Goal: Information Seeking & Learning: Learn about a topic

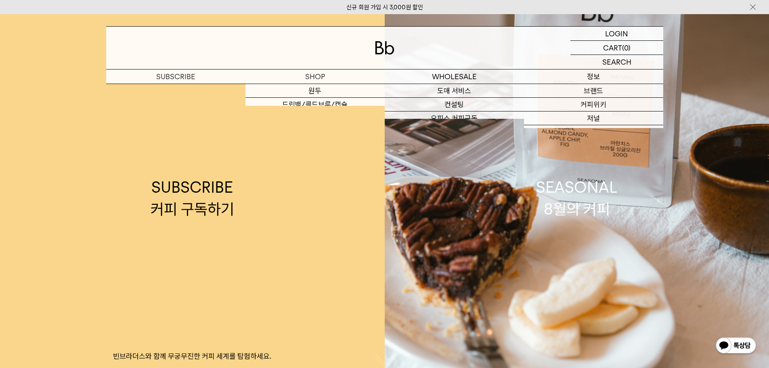
click at [591, 79] on p "정보" at bounding box center [593, 76] width 139 height 14
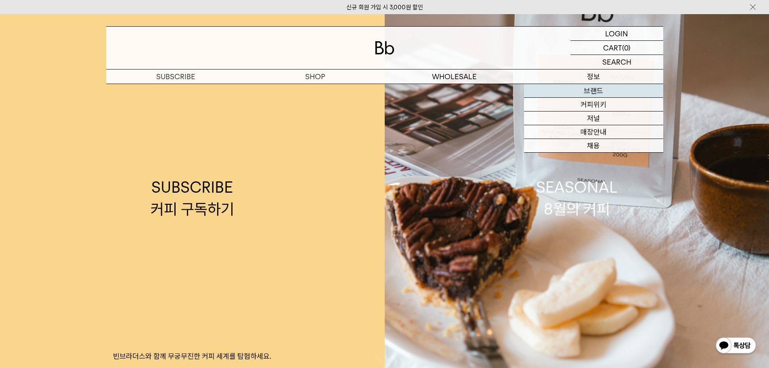
click at [594, 88] on link "브랜드" at bounding box center [593, 91] width 139 height 14
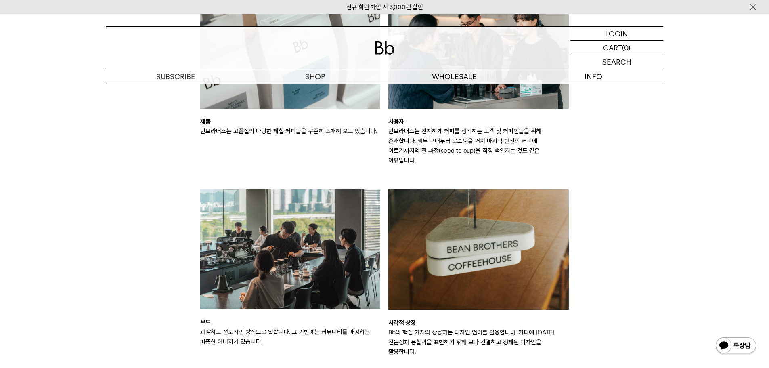
scroll to position [1332, 0]
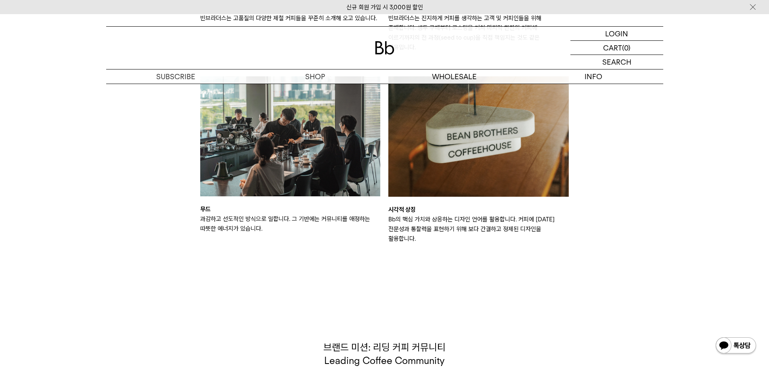
drag, startPoint x: 230, startPoint y: 203, endPoint x: 635, endPoint y: 260, distance: 409.3
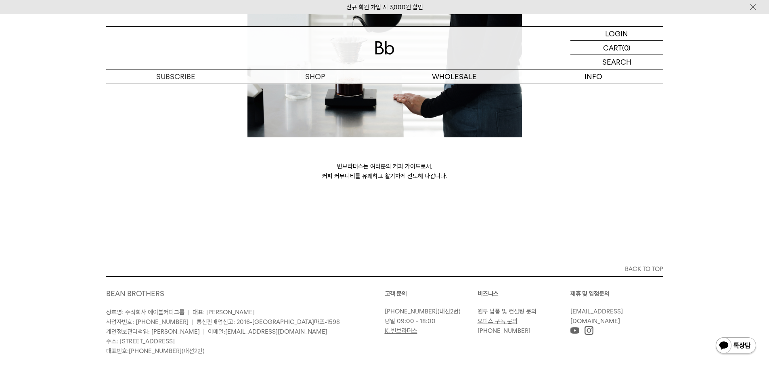
scroll to position [2208, 0]
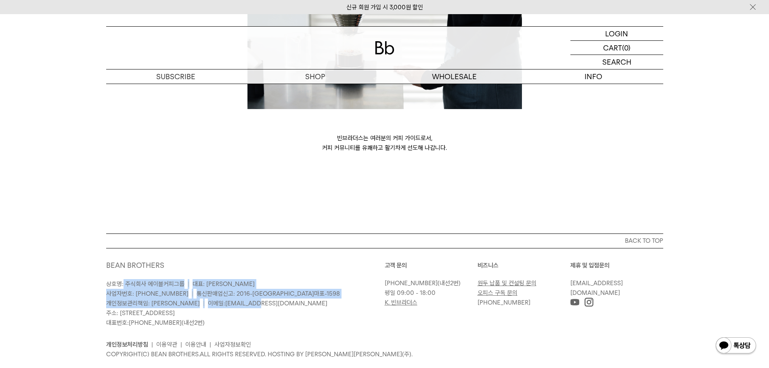
drag, startPoint x: 124, startPoint y: 264, endPoint x: 227, endPoint y: 284, distance: 105.5
click at [227, 284] on p "상호명: 주식회사 에이블커피그룹 | 대표: [PERSON_NAME] 사업자번호: [PHONE_NUMBER] | 통신판매업신고: 2016-[GE…" at bounding box center [245, 303] width 279 height 48
click at [226, 290] on span "통신판매업신고: 2016-[GEOGRAPHIC_DATA]마포-1598" at bounding box center [268, 293] width 143 height 7
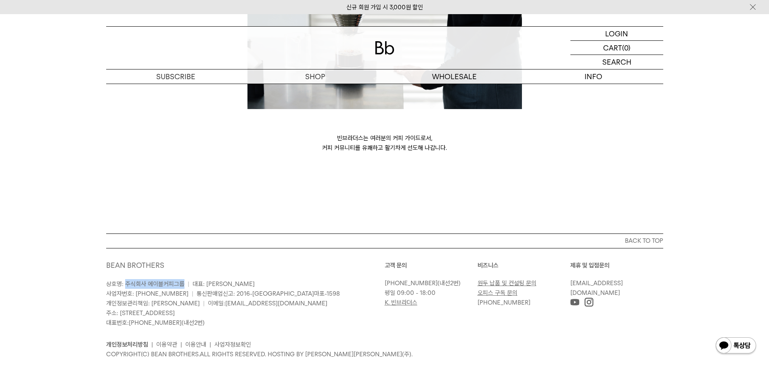
drag, startPoint x: 124, startPoint y: 266, endPoint x: 184, endPoint y: 264, distance: 59.4
click at [184, 279] on p "상호명: 주식회사 에이블커피그룹 | 대표: [PERSON_NAME] 사업자번호: [PHONE_NUMBER] | 통신판매업신고: 2016-[GE…" at bounding box center [245, 303] width 279 height 48
copy span "주식회사 에이블커피그룹"
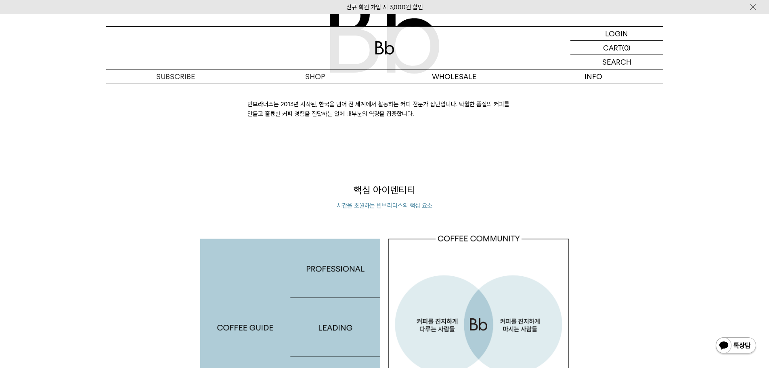
scroll to position [565, 0]
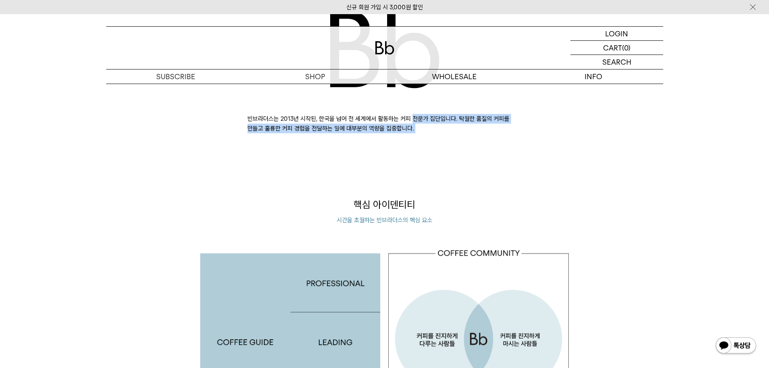
drag, startPoint x: 295, startPoint y: 119, endPoint x: 360, endPoint y: 145, distance: 68.9
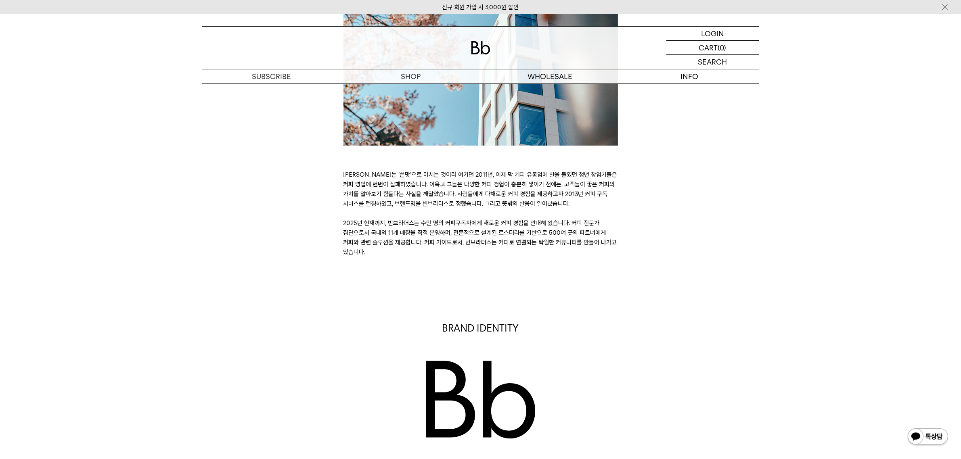
scroll to position [212, 0]
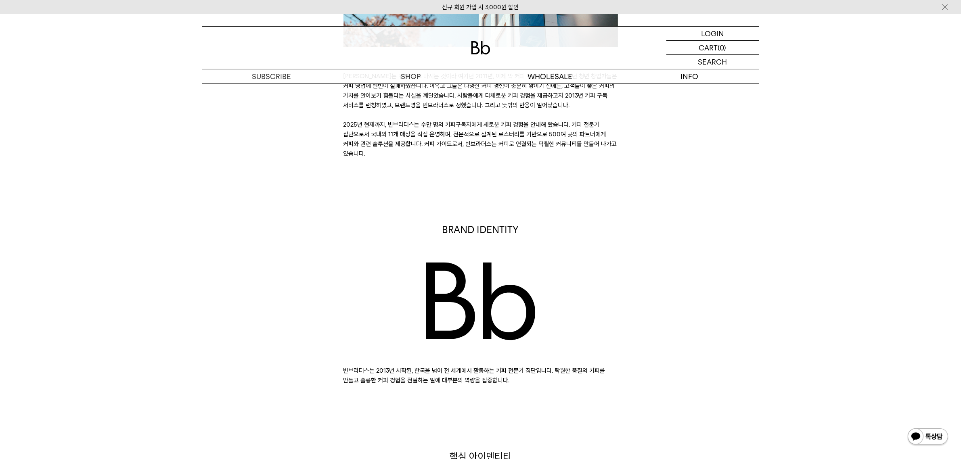
click at [739, 233] on div "BRAND IDENTITY 빈브라더스는 2013년 시작된, 한국을 넘어 전 세계에서 활동하는 커피 전문가 집단입니다. 탁월한 품질의 커피를 만…" at bounding box center [480, 304] width 565 height 162
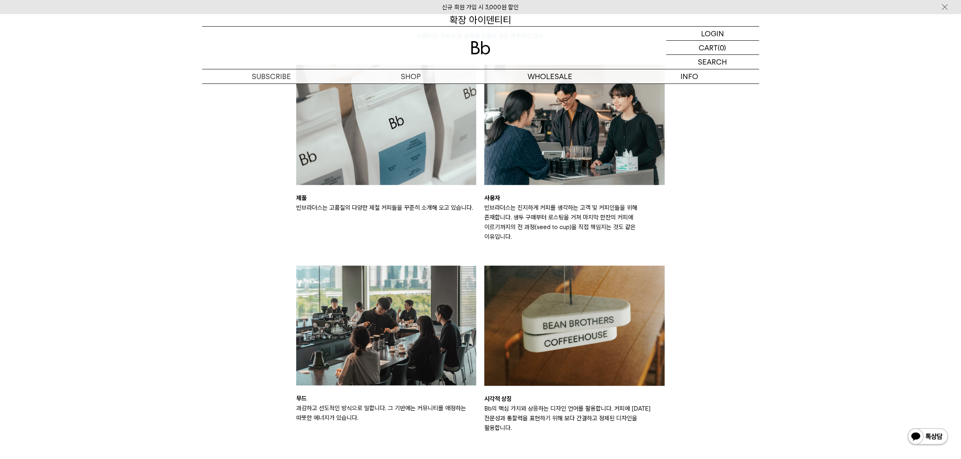
scroll to position [1019, 0]
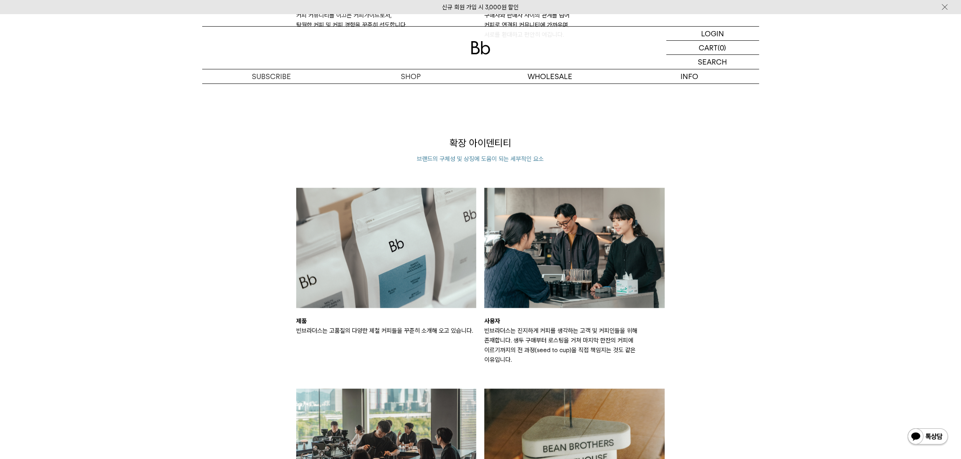
drag, startPoint x: 76, startPoint y: 15, endPoint x: 798, endPoint y: 215, distance: 749.2
click at [769, 216] on div "BRAND BRAND STORY [PERSON_NAME]는 ‘쓴맛’으로 마시는 것이라 여기던 2011년, 이제 막 커피 유통업에 발을 들였던 …" at bounding box center [480, 208] width 961 height 2427
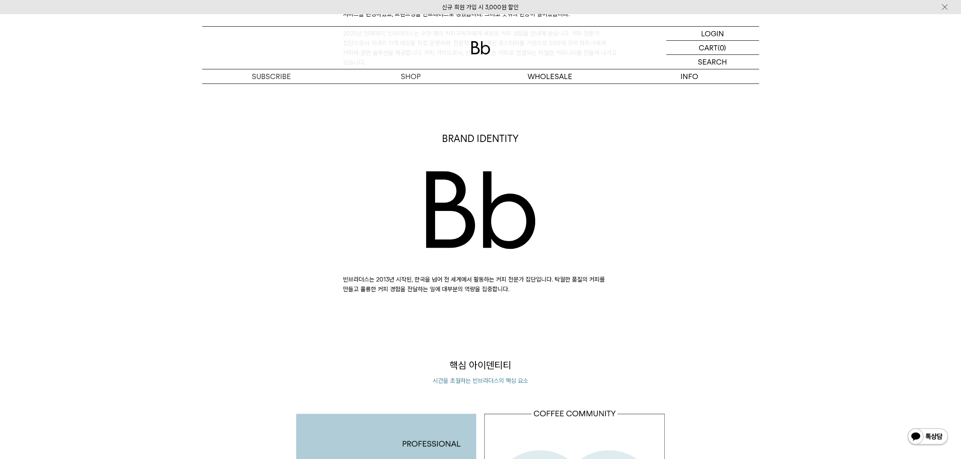
scroll to position [414, 0]
